Goal: Task Accomplishment & Management: Manage account settings

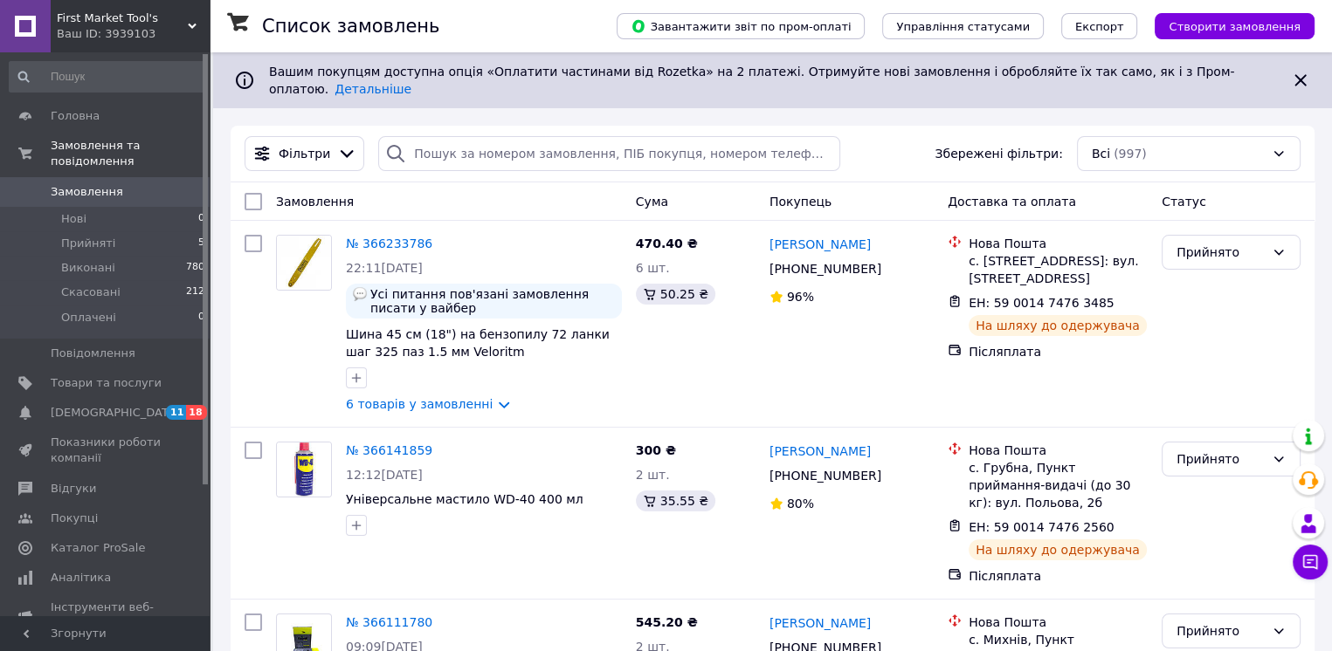
click at [188, 26] on icon at bounding box center [192, 26] width 9 height 9
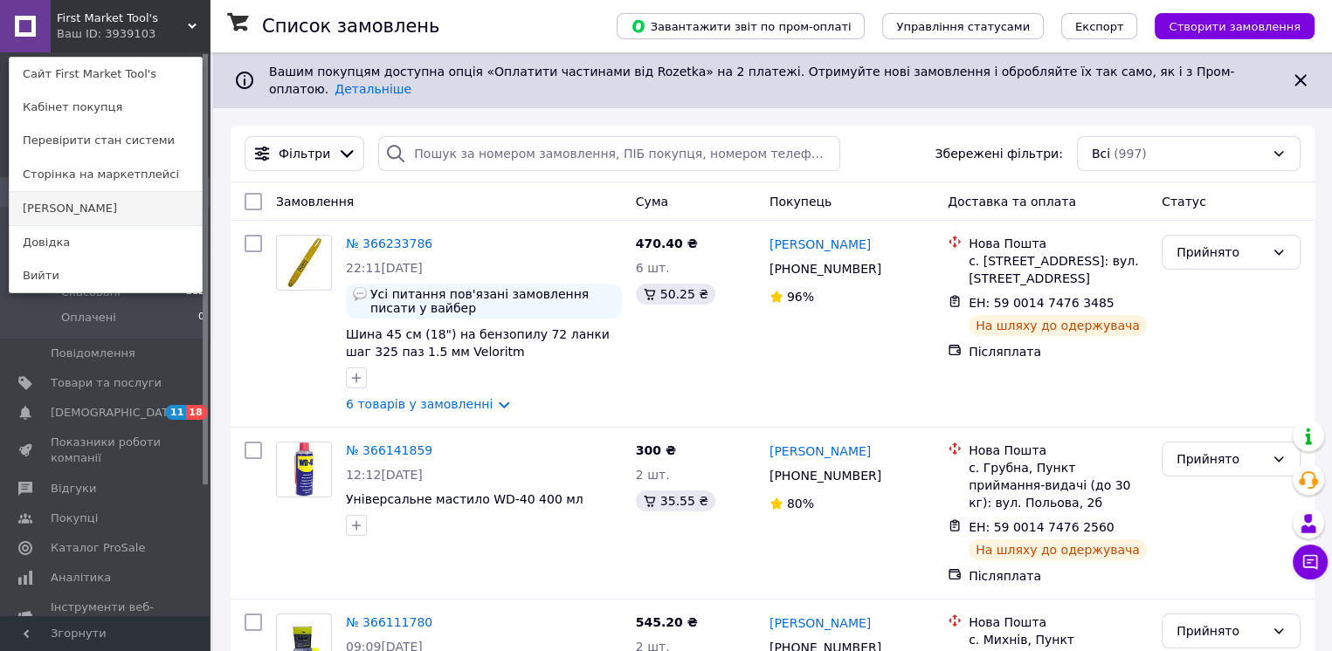
click at [94, 209] on link "[PERSON_NAME]" at bounding box center [106, 208] width 192 height 33
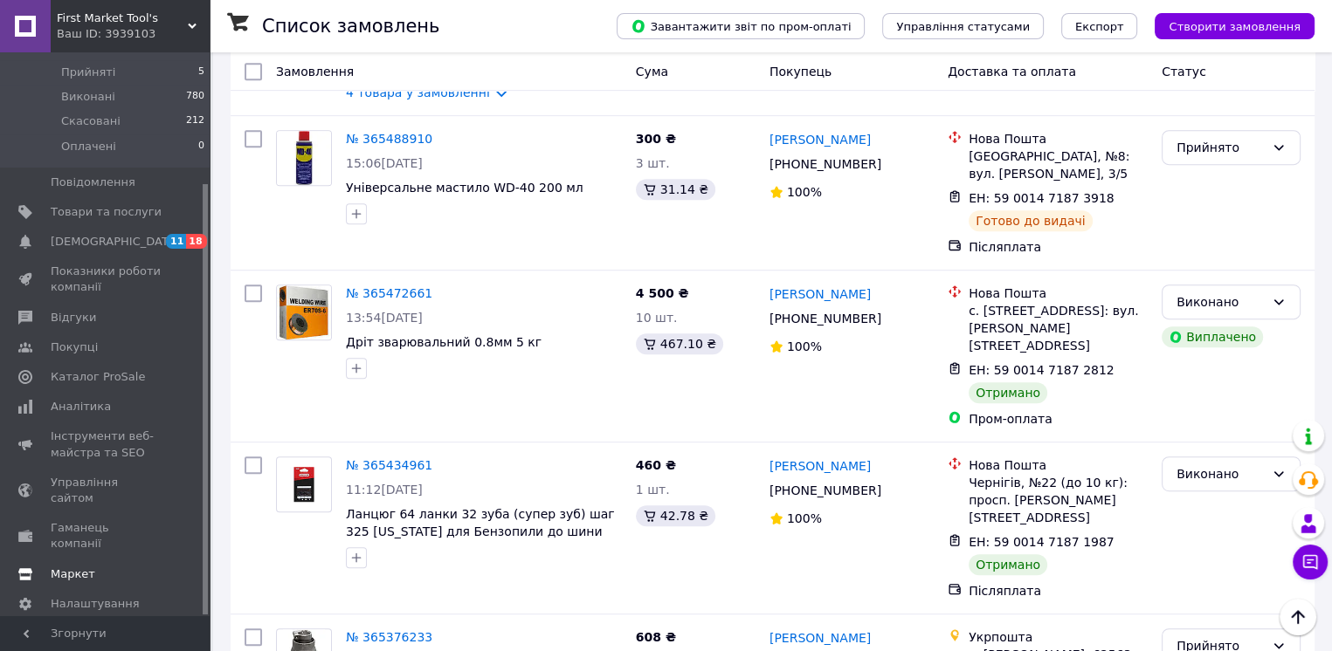
scroll to position [961, 0]
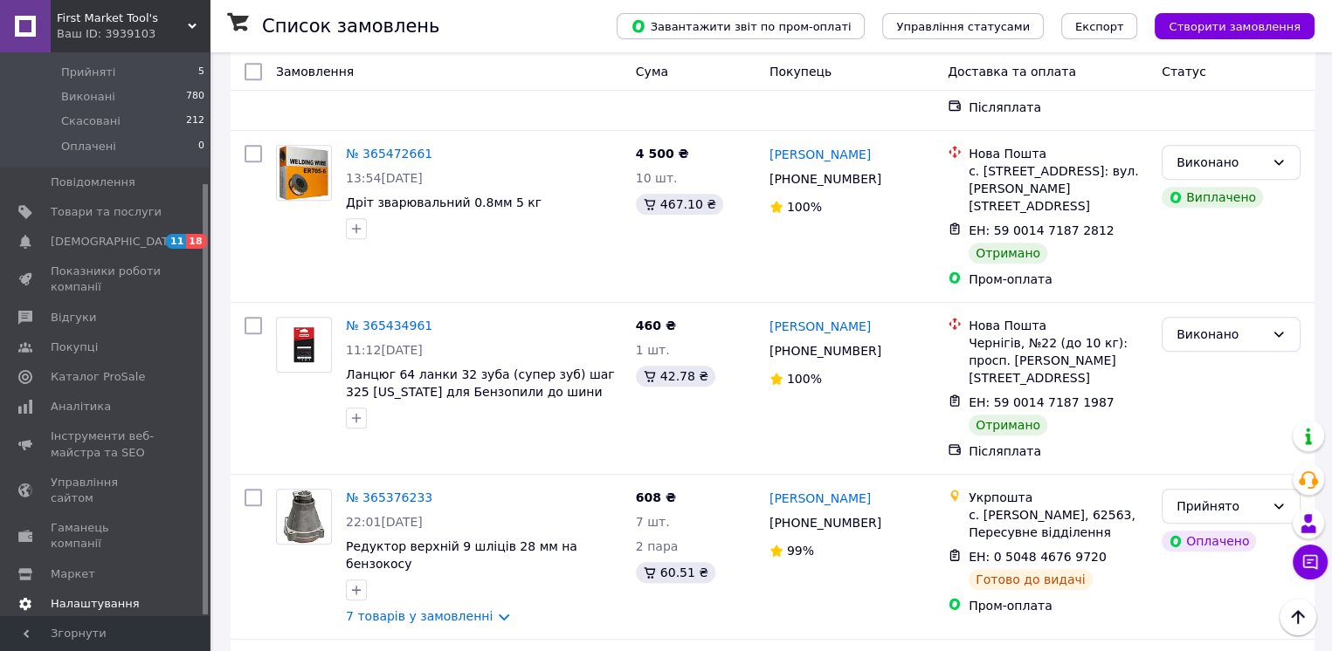
click at [93, 596] on span "Налаштування" at bounding box center [95, 604] width 89 height 16
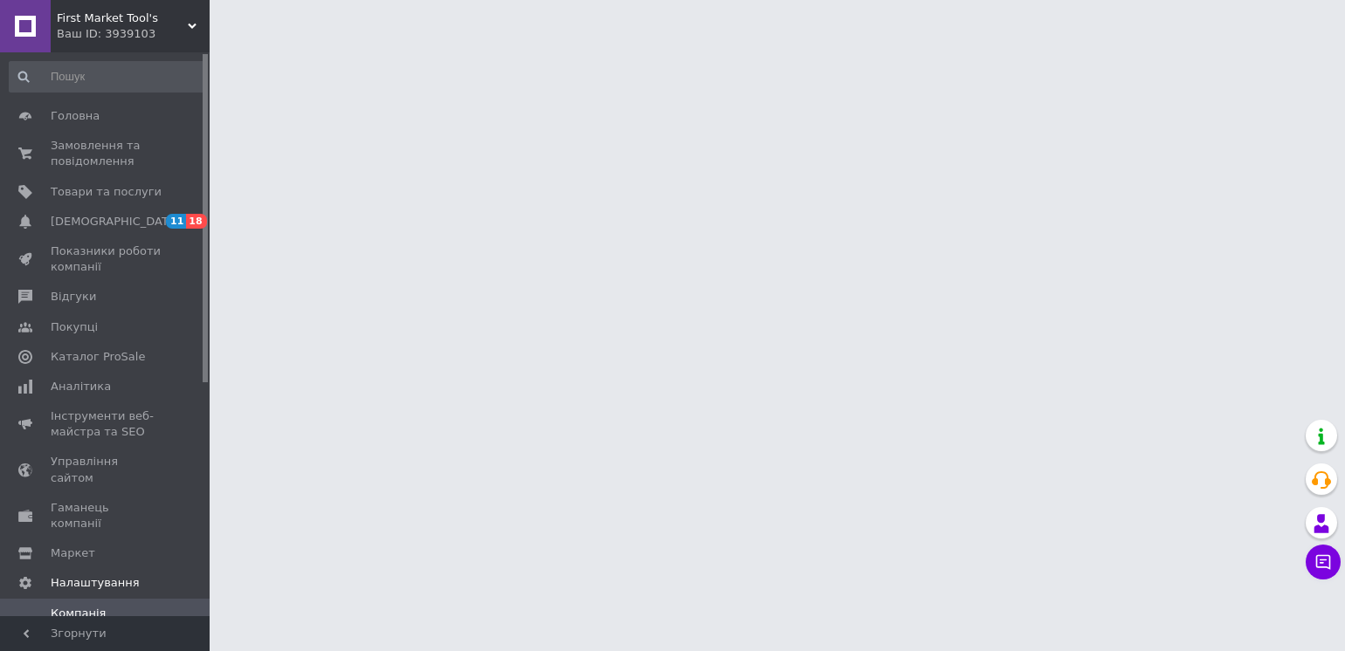
click at [151, 24] on span "First Market Tool's" at bounding box center [122, 18] width 131 height 16
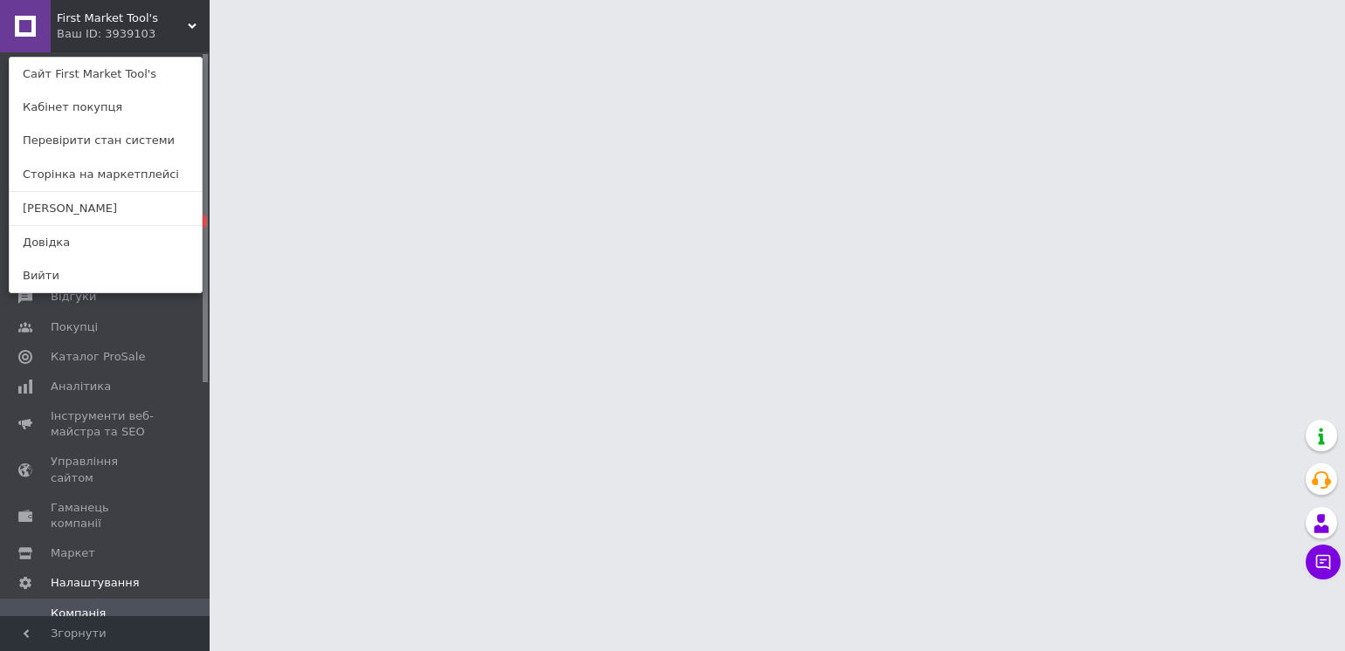
click at [185, 24] on div "First Market Tool's Ваш ID: 3939103 Сайт First Market Tool's Кабінет покупця Пе…" at bounding box center [105, 26] width 210 height 52
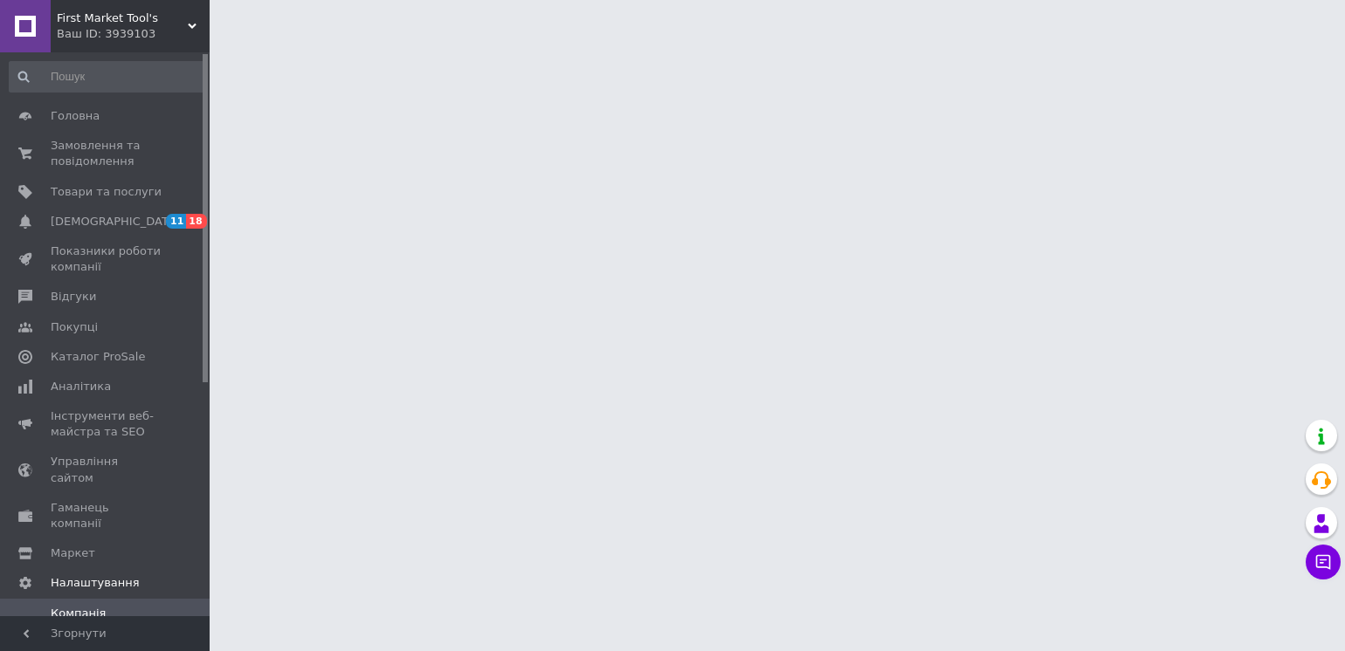
drag, startPoint x: 17, startPoint y: 26, endPoint x: 108, endPoint y: 10, distance: 93.2
click at [107, 9] on div "First Market Tool's Ваш ID: 3939103" at bounding box center [130, 26] width 159 height 52
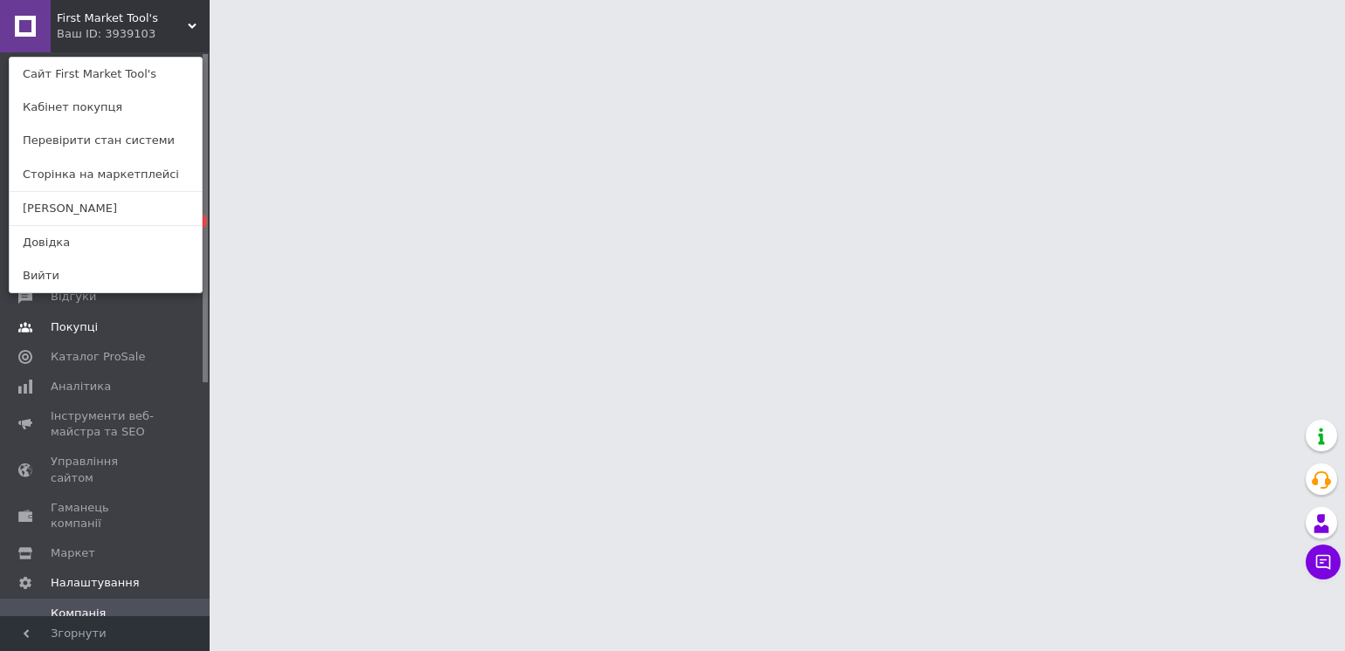
click at [178, 331] on span at bounding box center [186, 328] width 48 height 16
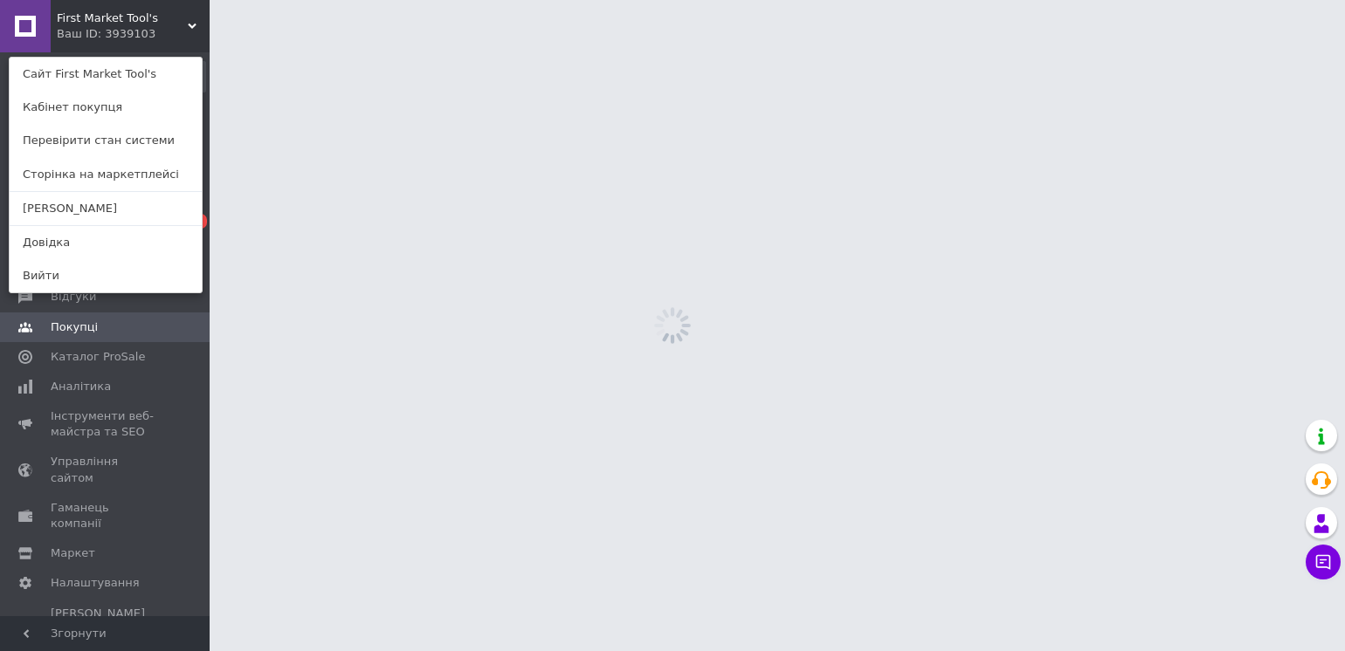
click at [148, 35] on div "First Market Tool's Ваш ID: 3939103 Сайт First Market Tool's Кабінет покупця Пе…" at bounding box center [105, 26] width 210 height 52
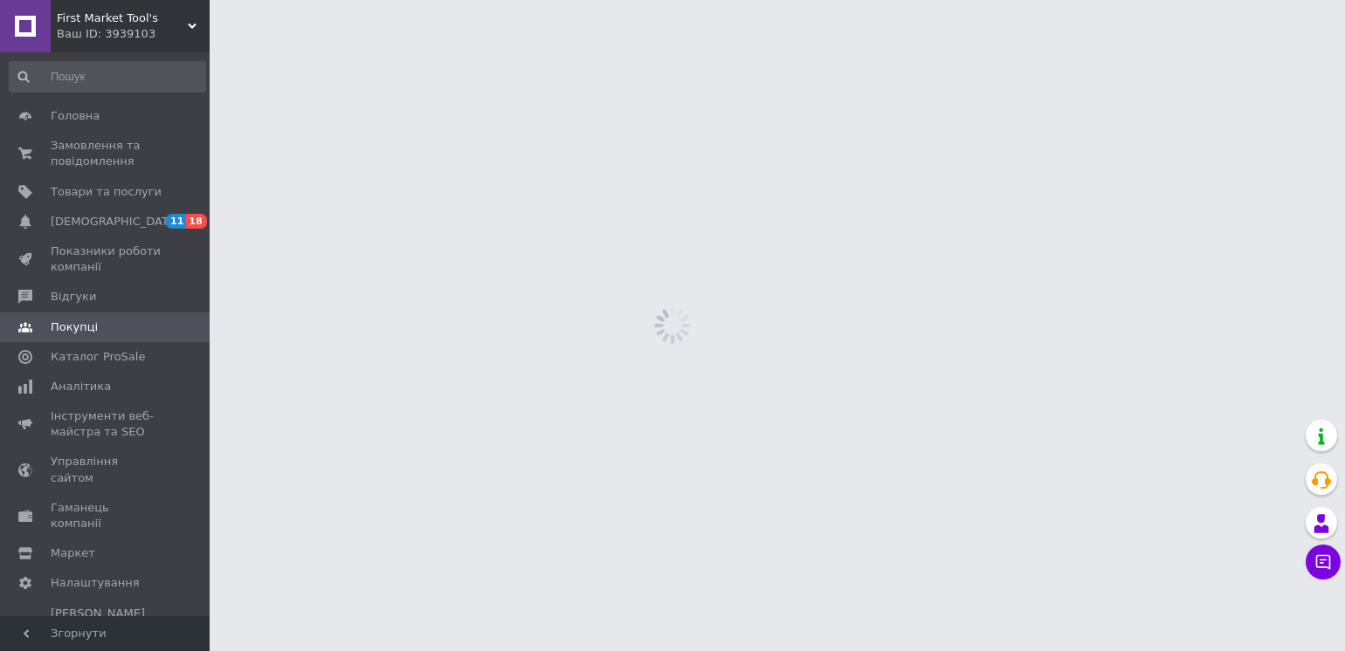
click at [142, 27] on div "Ваш ID: 3939103" at bounding box center [133, 34] width 153 height 16
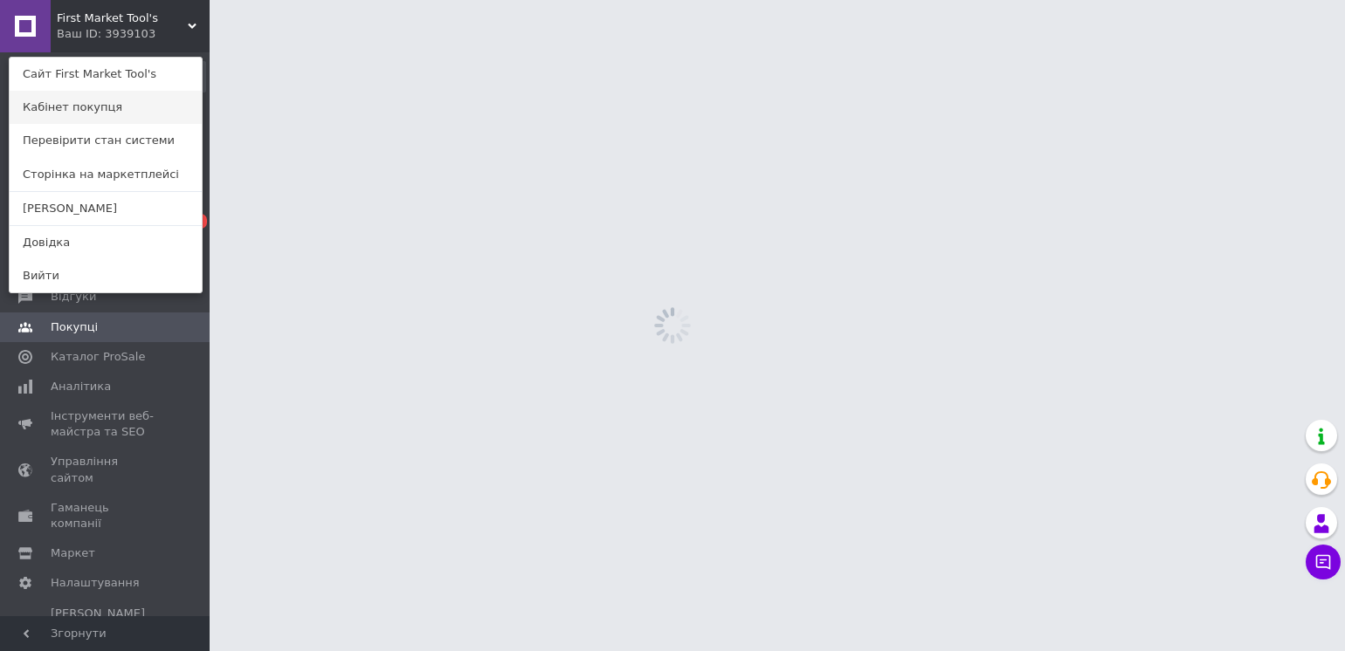
click at [64, 110] on link "Кабінет покупця" at bounding box center [106, 107] width 192 height 33
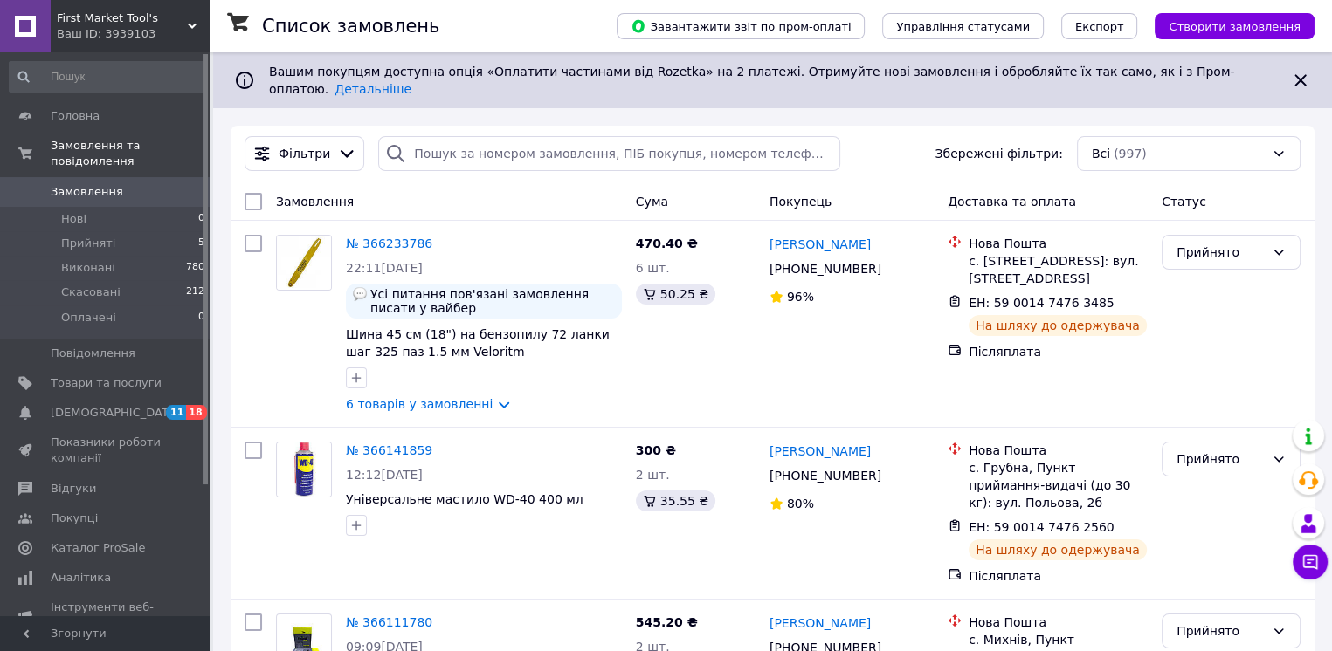
click at [189, 27] on icon at bounding box center [192, 26] width 9 height 9
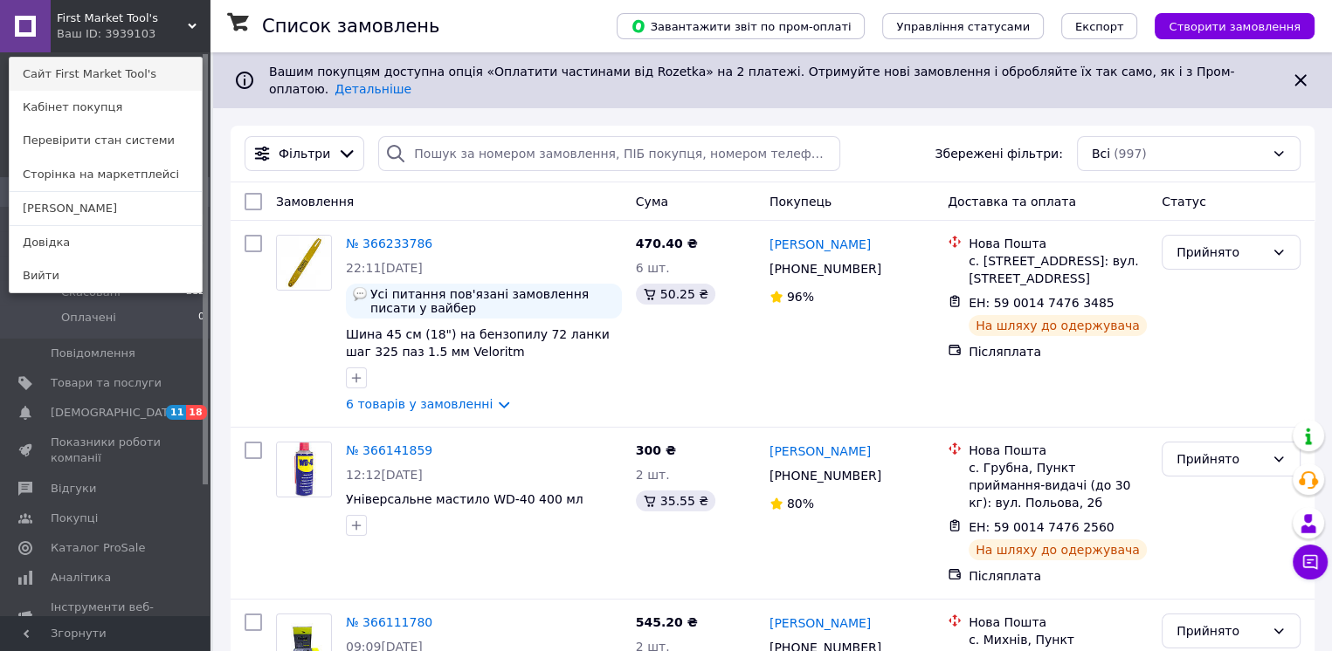
click at [140, 78] on link "Сайт First Market Tool's" at bounding box center [106, 74] width 192 height 33
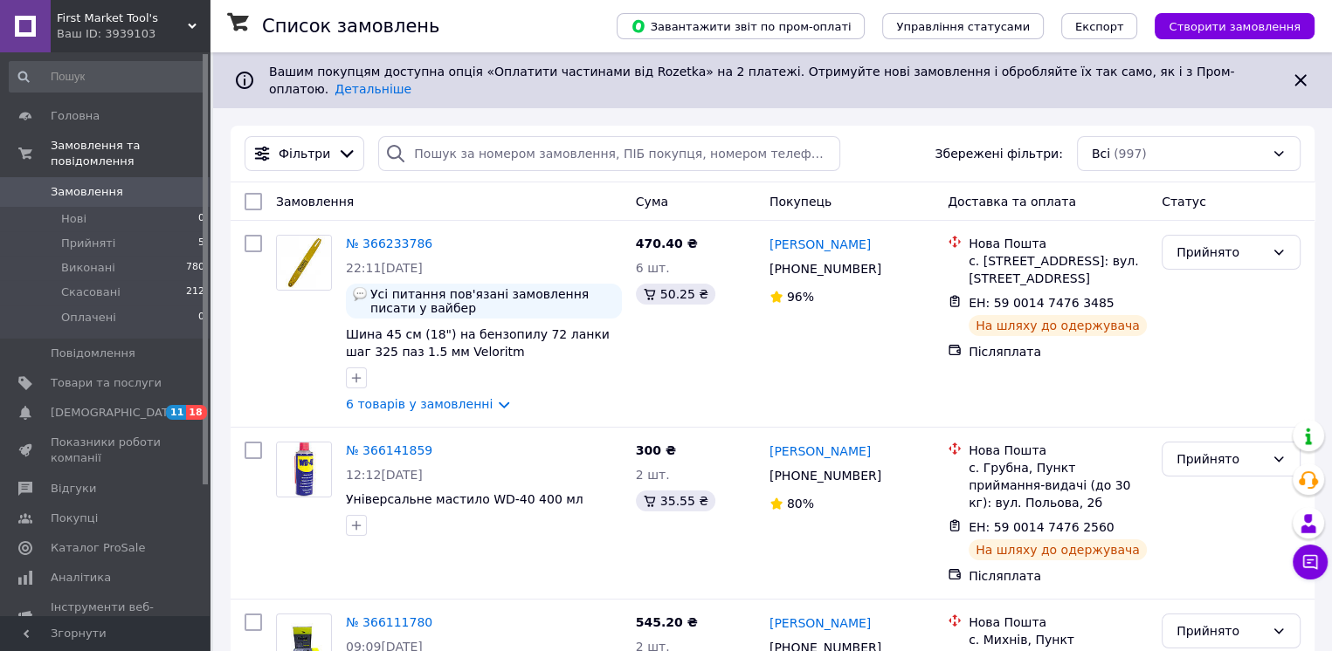
click at [189, 27] on icon at bounding box center [192, 26] width 9 height 9
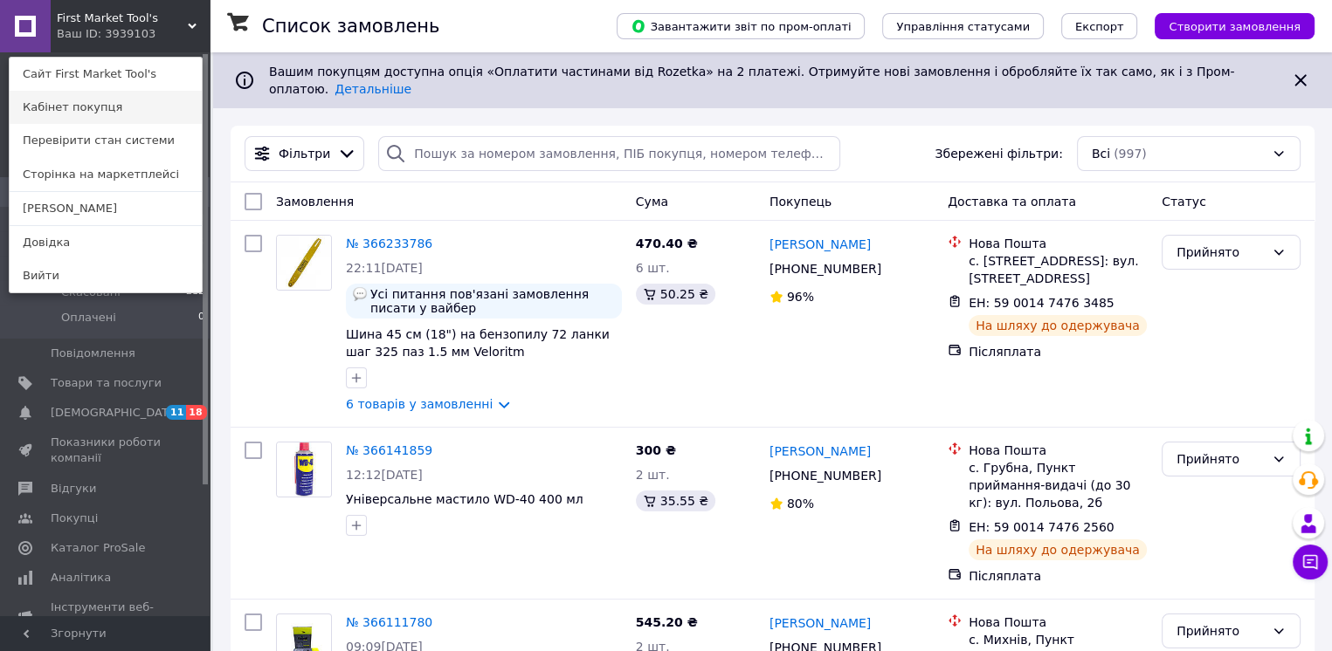
click at [101, 107] on link "Кабінет покупця" at bounding box center [106, 107] width 192 height 33
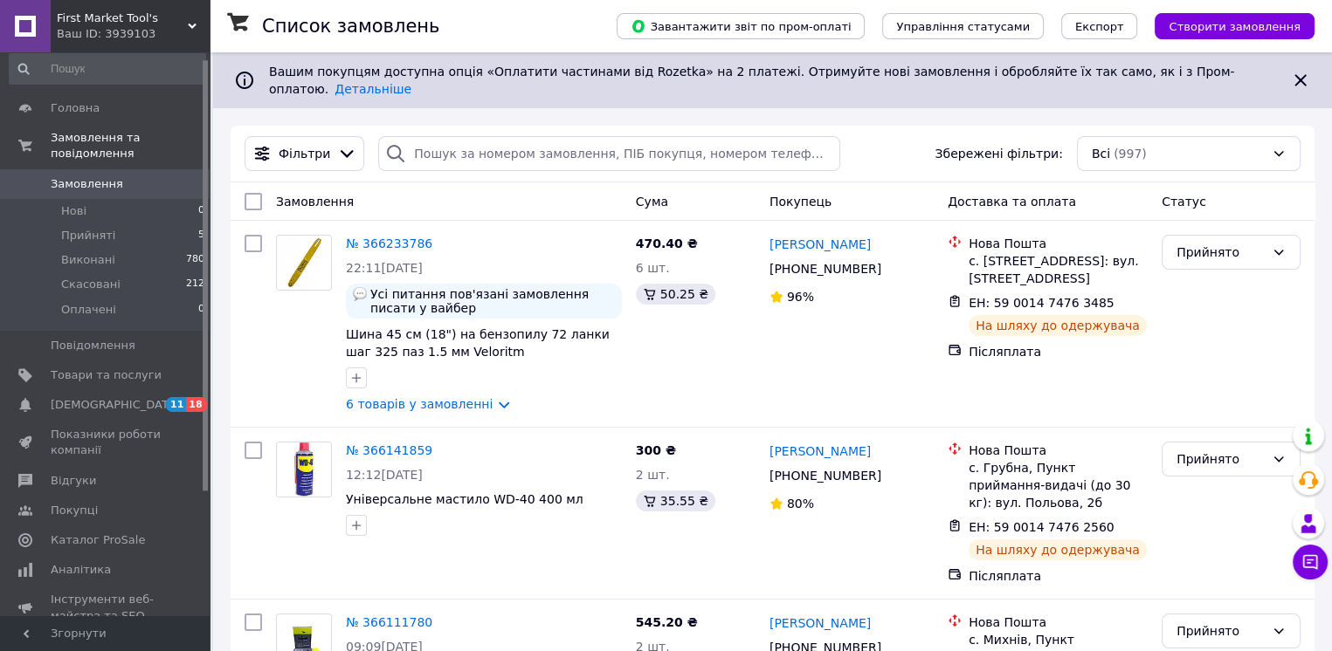
drag, startPoint x: 206, startPoint y: 338, endPoint x: 194, endPoint y: 254, distance: 84.7
click at [205, 343] on div at bounding box center [205, 275] width 5 height 431
click at [190, 21] on div "First Market Tool's Ваш ID: 3939103" at bounding box center [130, 26] width 159 height 52
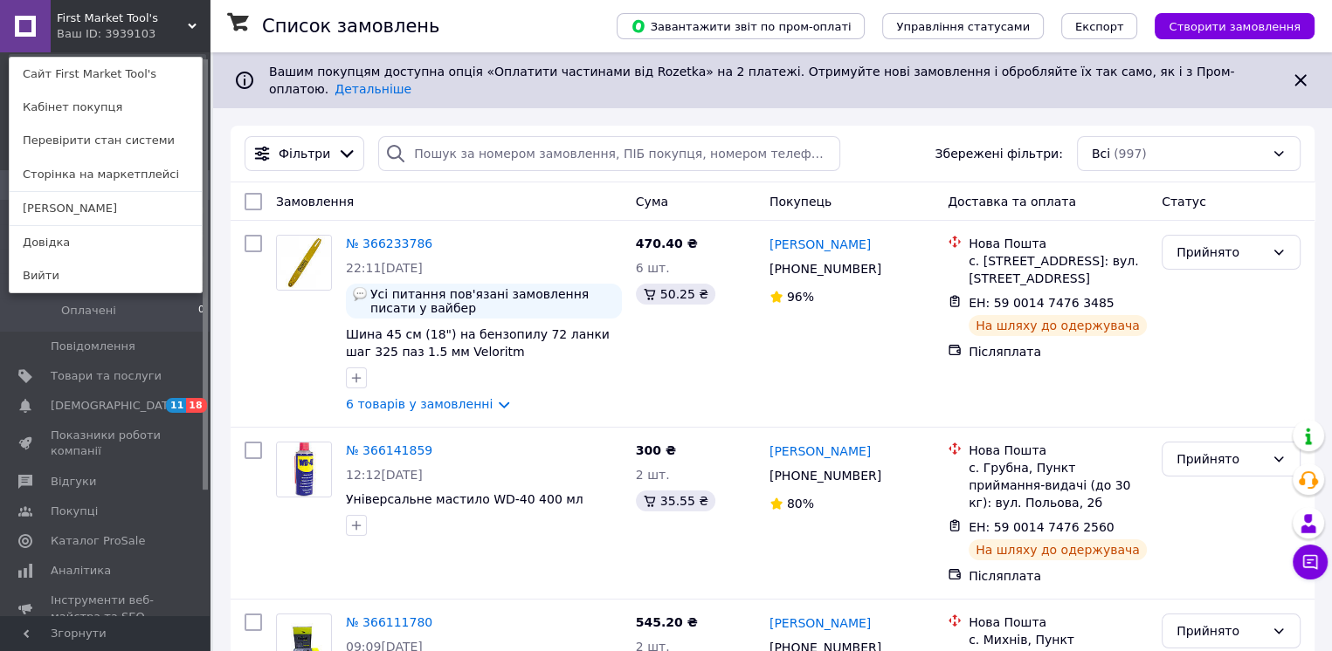
click at [206, 335] on div at bounding box center [205, 274] width 5 height 431
click at [190, 341] on link "Повідомлення 0" at bounding box center [107, 347] width 215 height 30
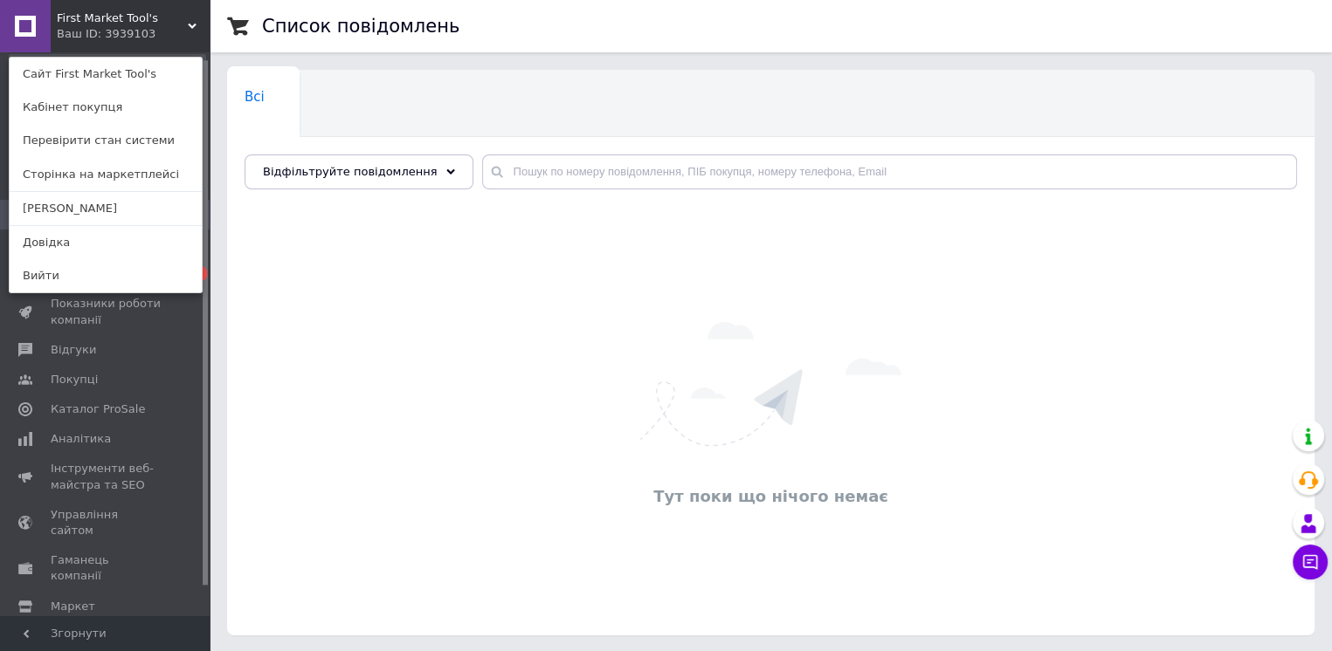
click at [146, 31] on div "First Market Tool's Ваш ID: 3939103 Сайт First Market Tool's Кабінет покупця Пе…" at bounding box center [105, 26] width 210 height 52
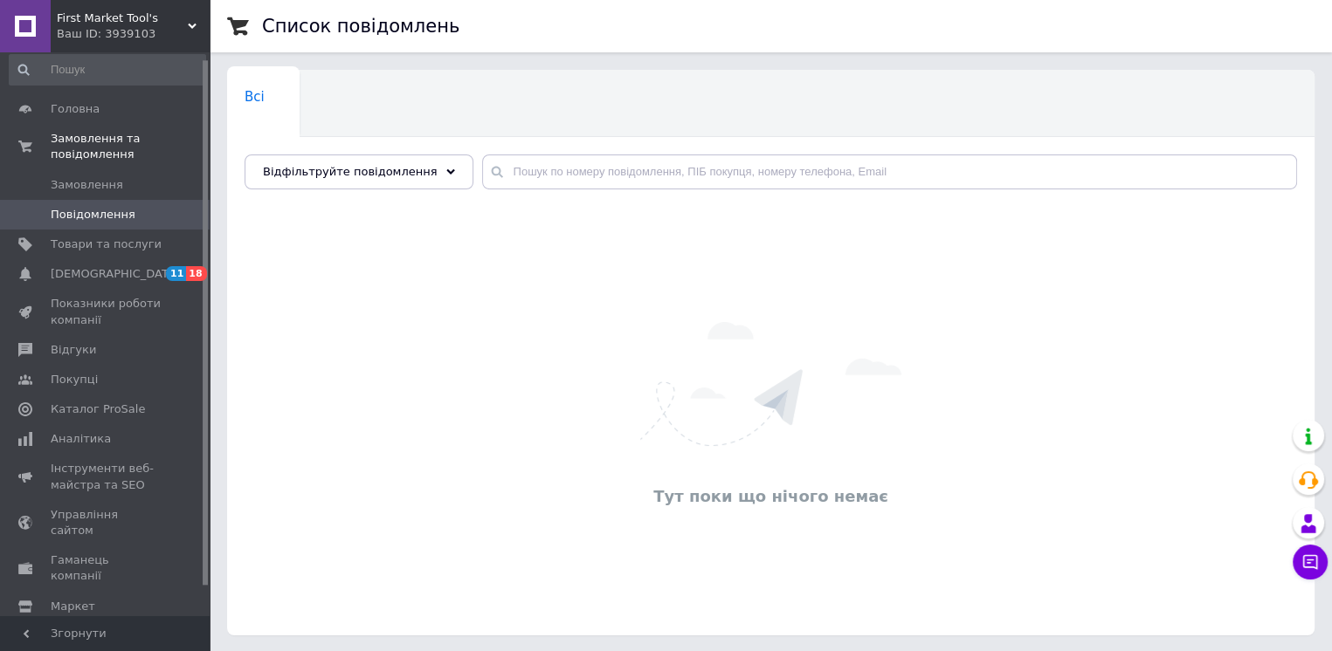
scroll to position [38, 0]
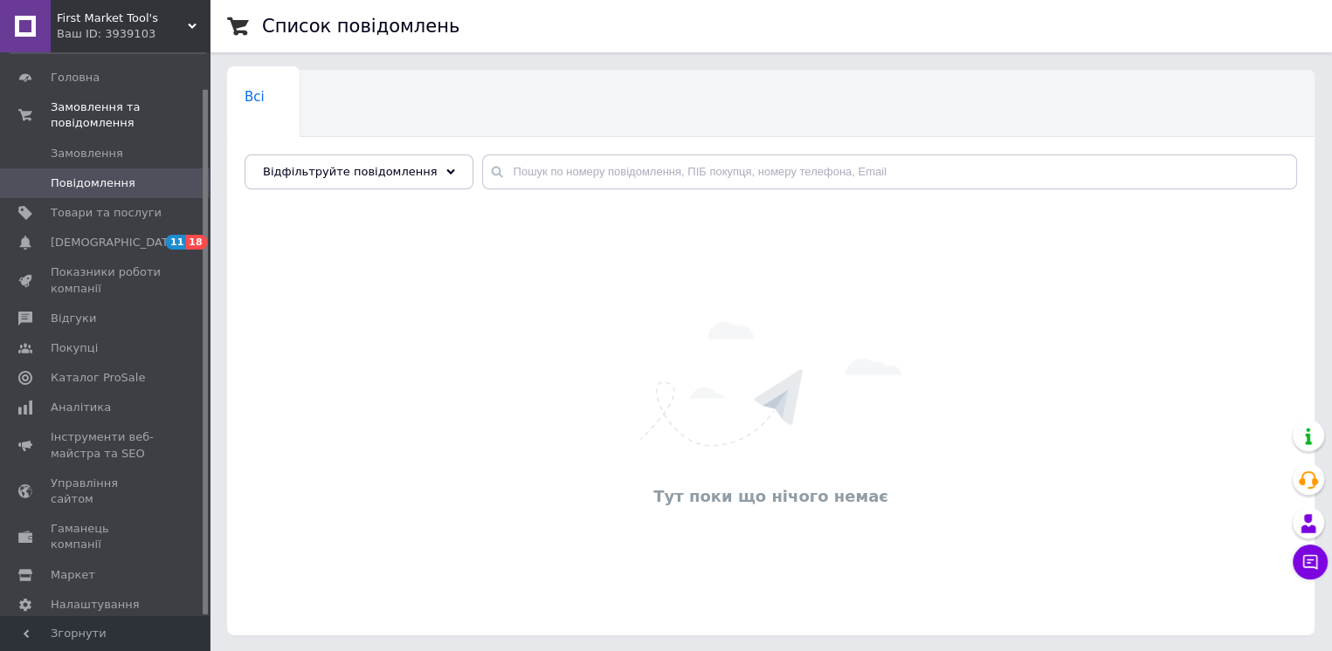
drag, startPoint x: 206, startPoint y: 227, endPoint x: 203, endPoint y: 463, distance: 235.8
click at [203, 463] on div at bounding box center [205, 352] width 5 height 525
click at [78, 590] on link "Налаштування" at bounding box center [107, 605] width 215 height 30
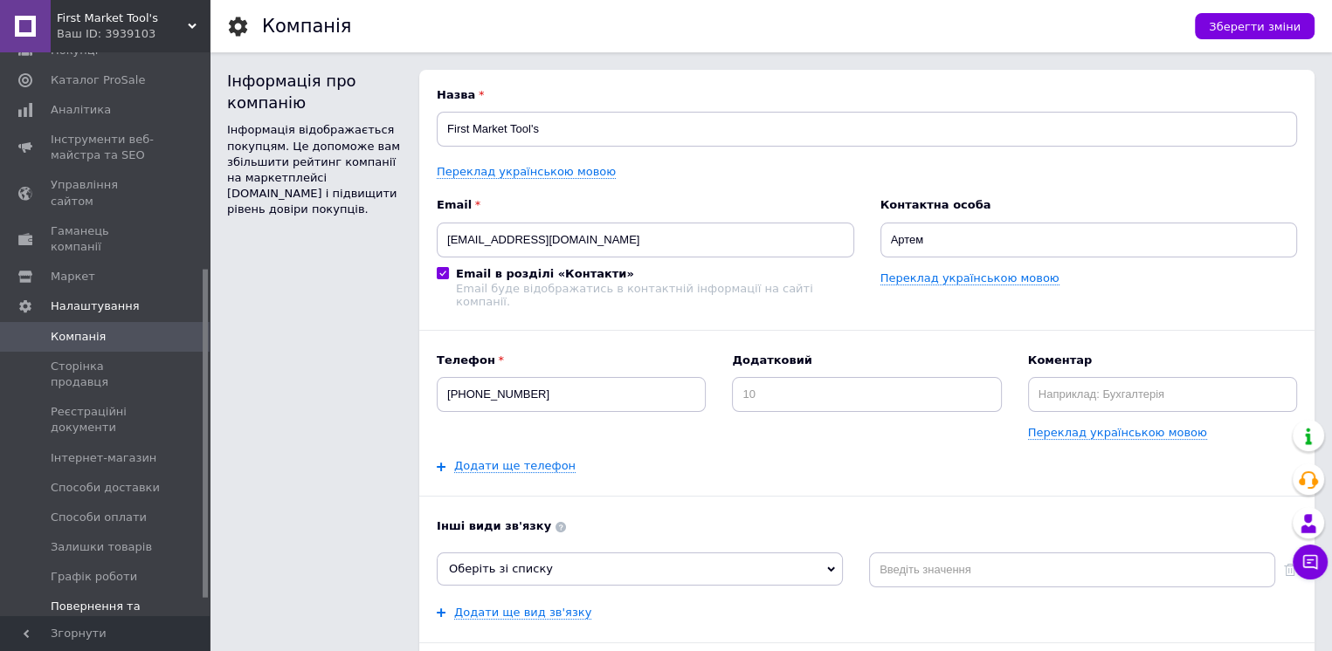
scroll to position [402, 0]
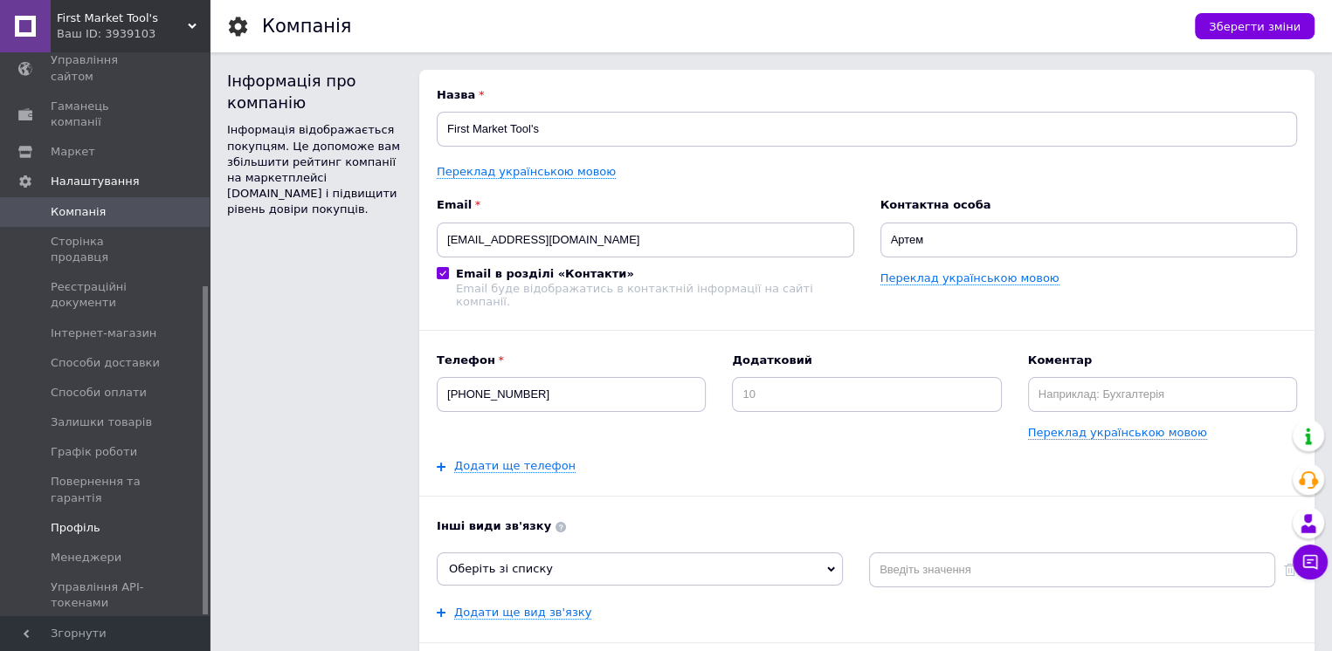
click at [78, 520] on span "Профіль" at bounding box center [76, 528] width 50 height 16
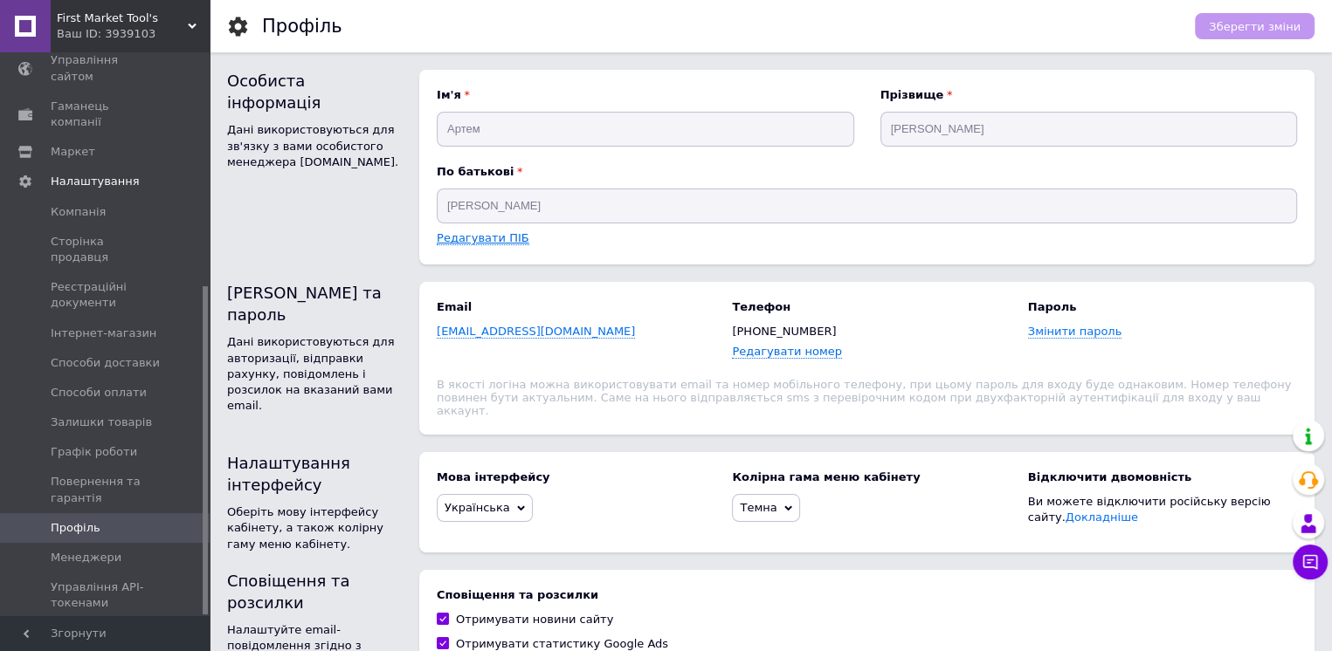
click at [468, 238] on link "Редагувати ПІБ" at bounding box center [483, 238] width 93 height 14
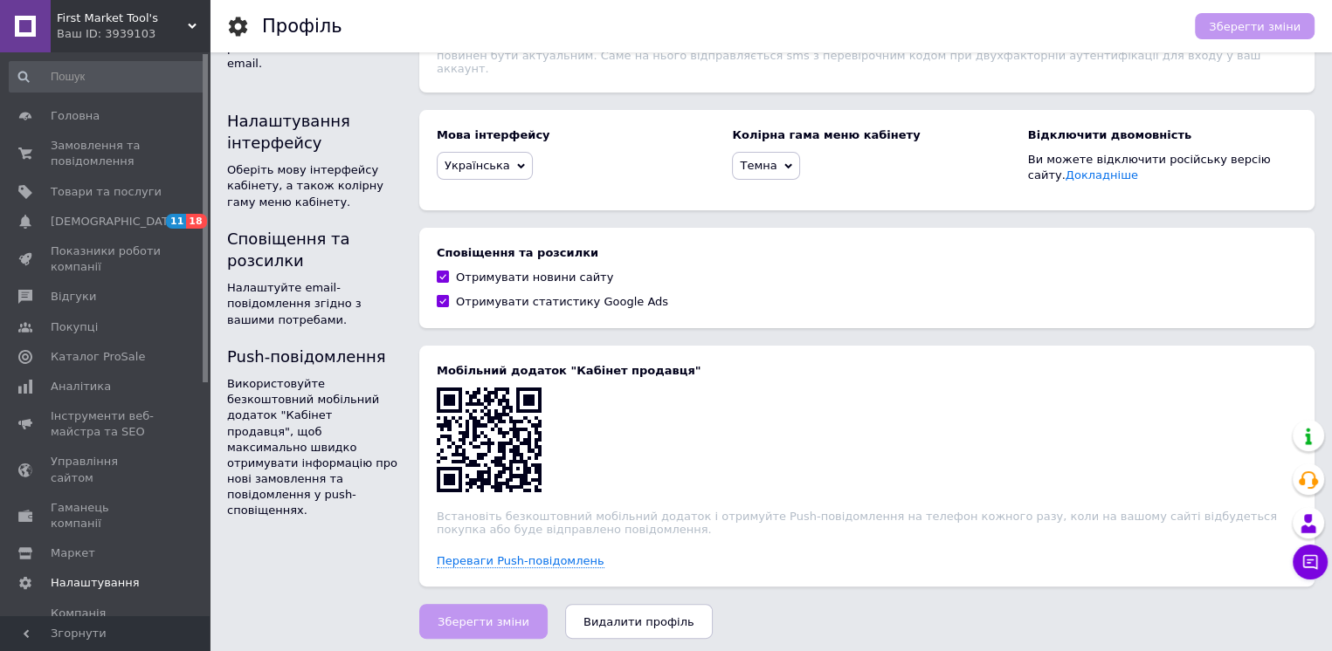
drag, startPoint x: 204, startPoint y: 433, endPoint x: 206, endPoint y: 129, distance: 303.9
click at [206, 129] on div at bounding box center [205, 218] width 5 height 328
click at [189, 26] on icon at bounding box center [192, 26] width 9 height 9
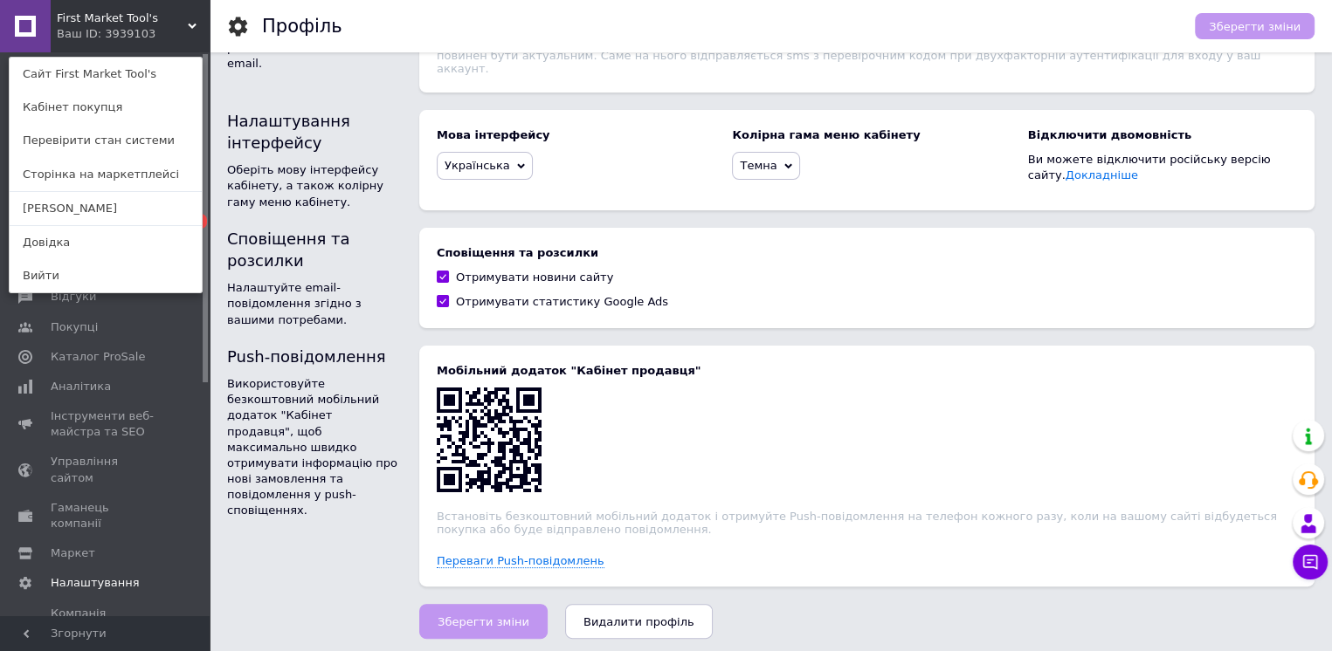
click at [258, 81] on div "Логін та пароль Дані використовуються для авторизації, відправки рахунку, повід…" at bounding box center [314, 16] width 175 height 153
click at [171, 31] on div "First Market Tool's Ваш ID: 3939103 Сайт First Market Tool's Кабінет покупця Пе…" at bounding box center [105, 26] width 210 height 52
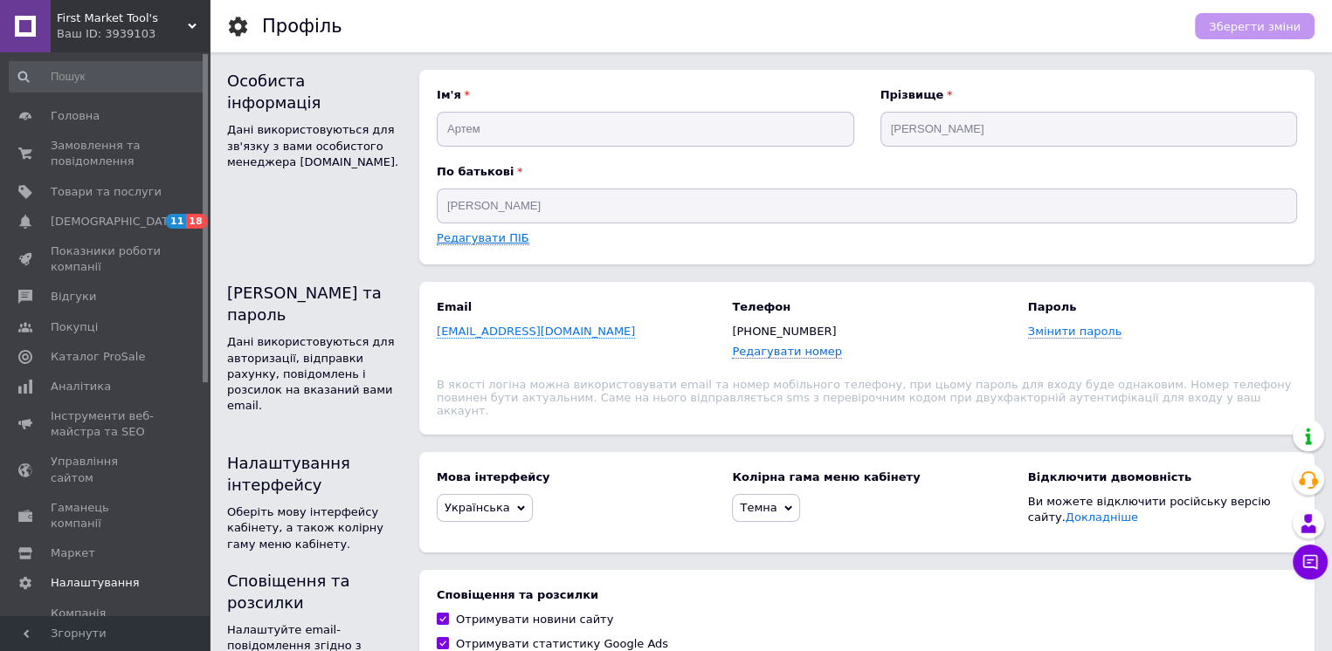
click at [476, 239] on link "Редагувати ПІБ" at bounding box center [483, 238] width 93 height 14
